Goal: Obtain resource: Download file/media

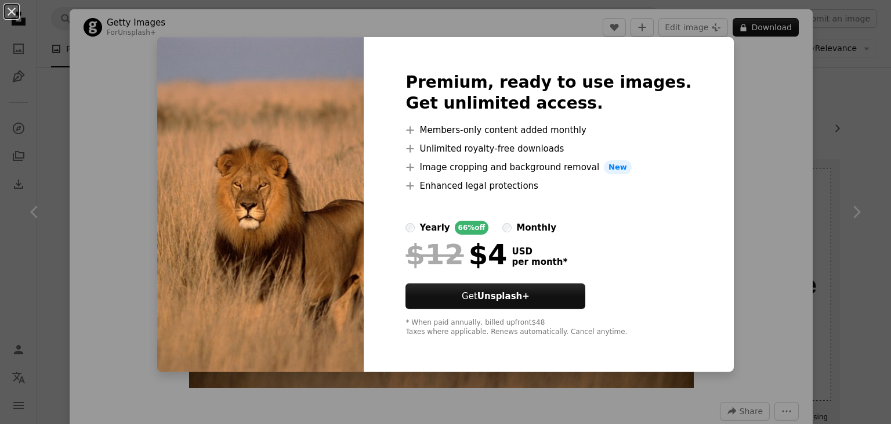
scroll to position [440, 0]
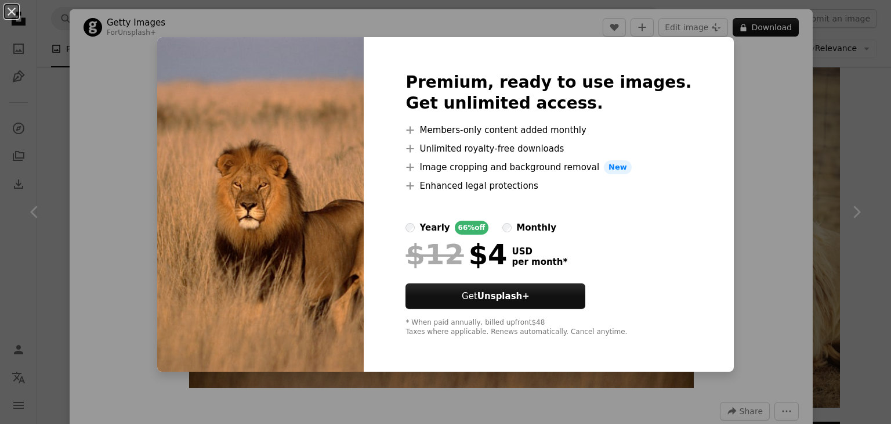
click at [745, 34] on div "An X shape Premium, ready to use images. Get unlimited access. A plus sign Memb…" at bounding box center [445, 212] width 891 height 424
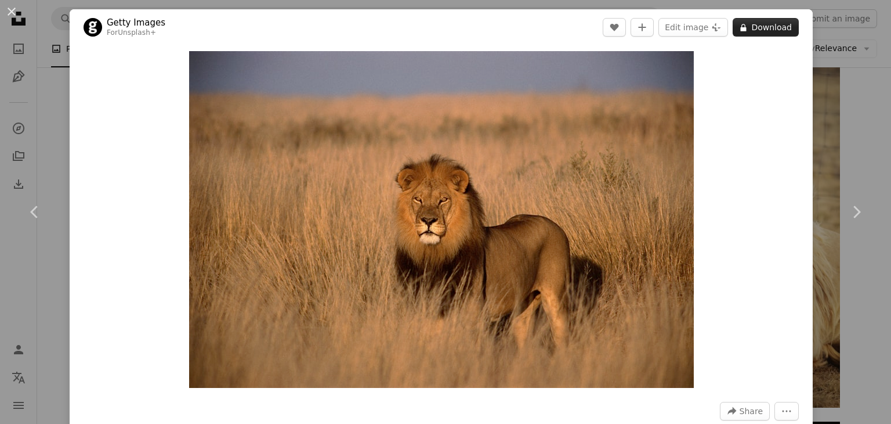
click at [759, 28] on button "A lock Download" at bounding box center [766, 27] width 66 height 19
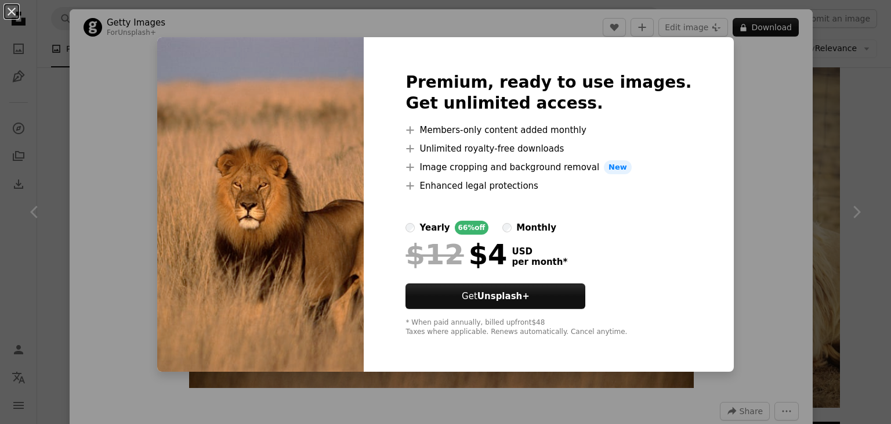
click at [707, 122] on div "An X shape Premium, ready to use images. Get unlimited access. A plus sign Memb…" at bounding box center [445, 212] width 891 height 424
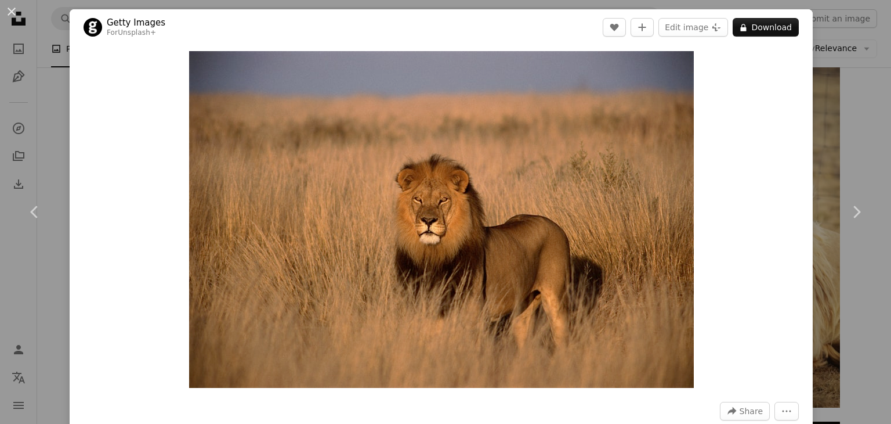
click at [789, 93] on div "Zoom in" at bounding box center [441, 219] width 743 height 348
